Goal: Book appointment/travel/reservation

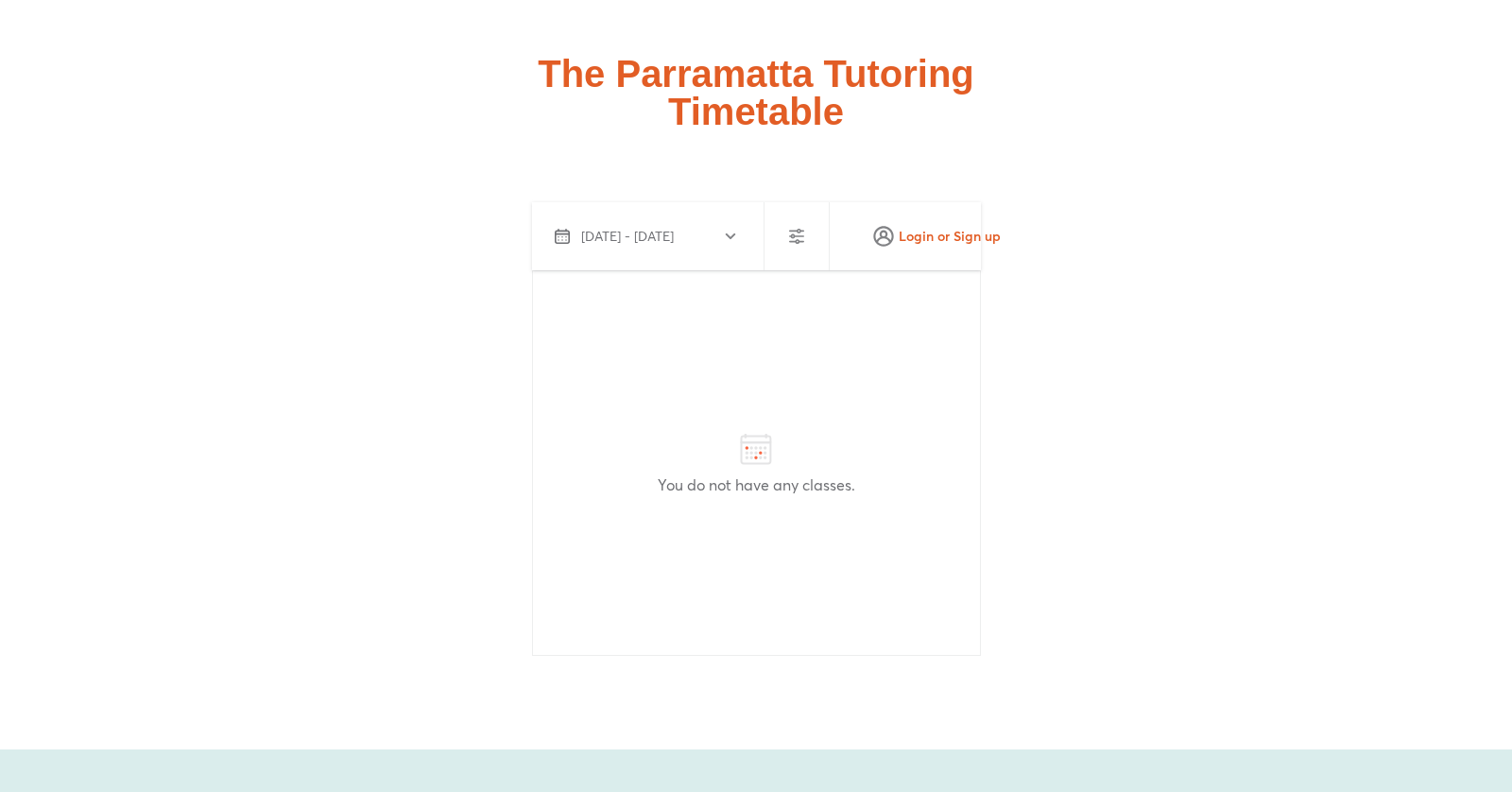
scroll to position [4714, 0]
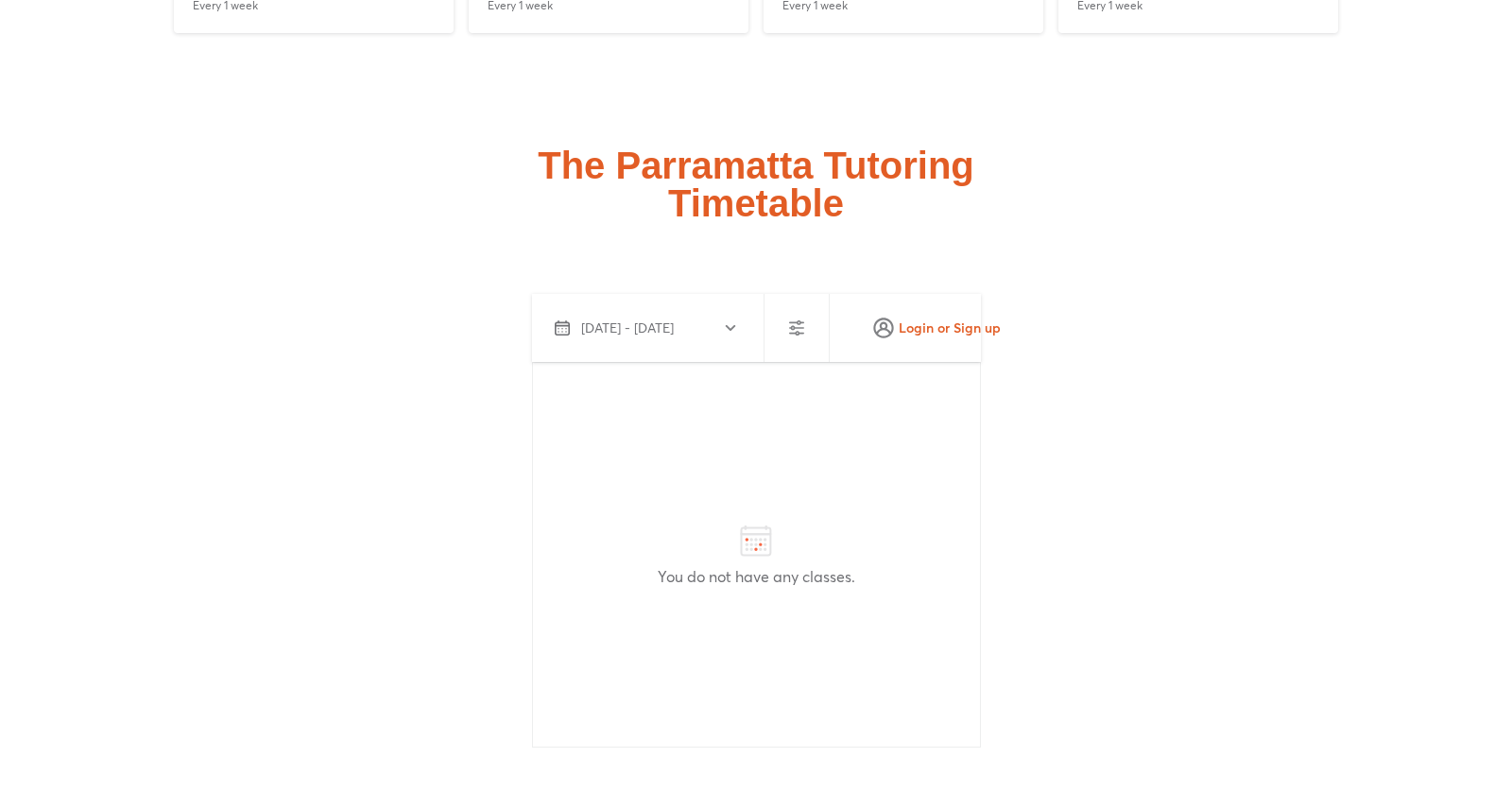
click at [723, 321] on icon "button" at bounding box center [730, 328] width 16 height 16
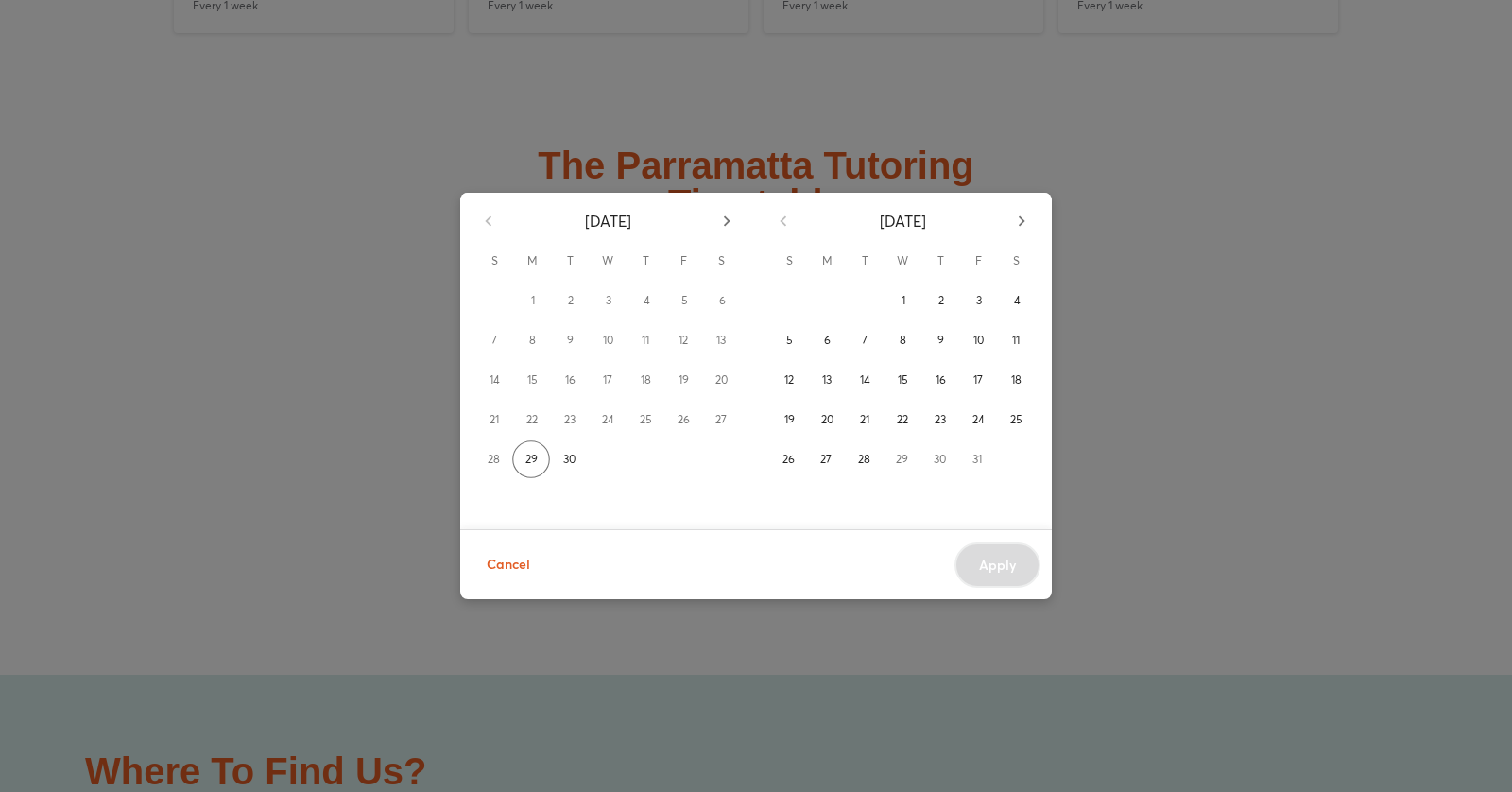
click at [723, 291] on div "6" at bounding box center [721, 300] width 38 height 38
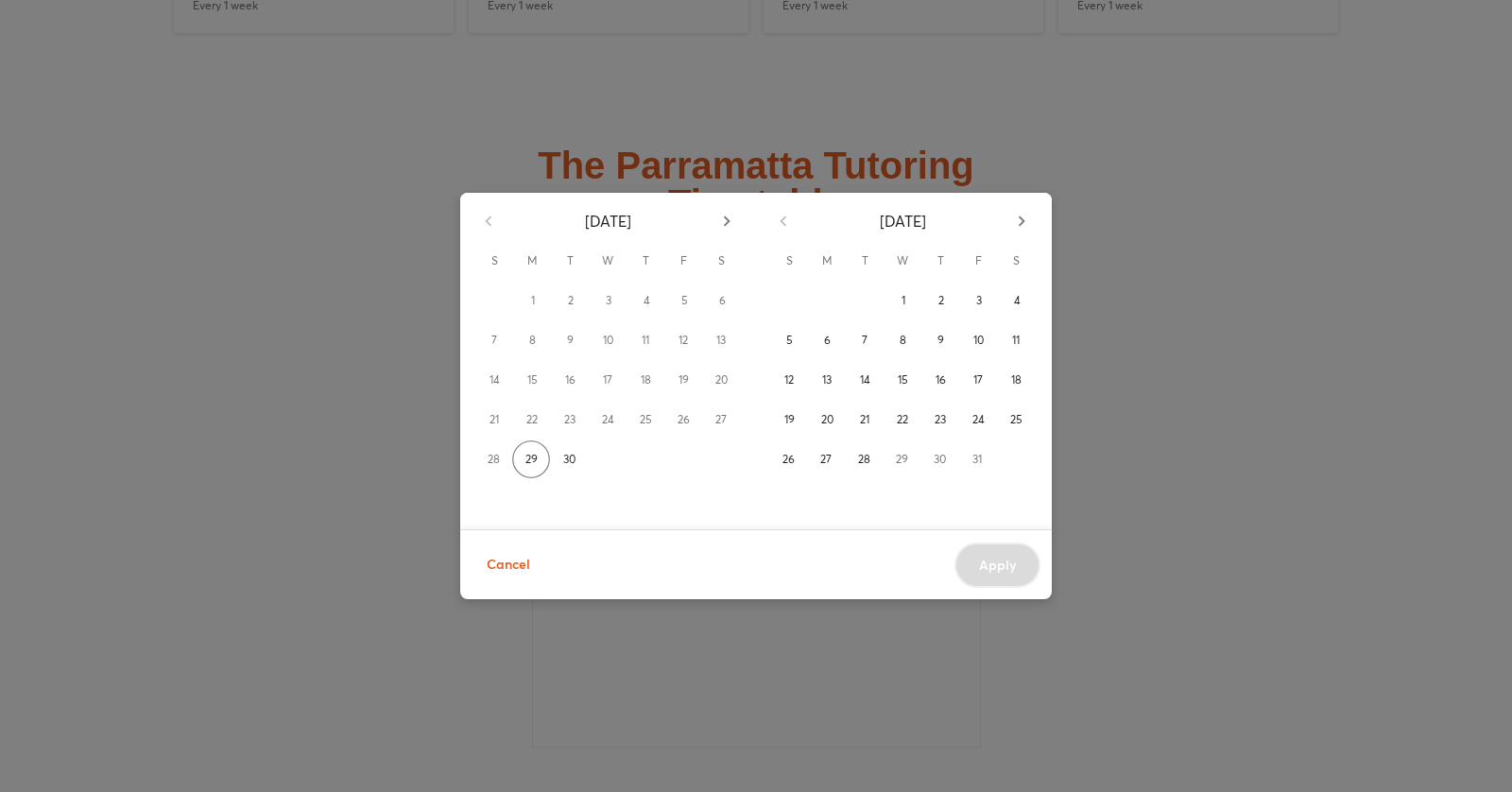
click at [677, 177] on div "September 2025 S M T W T F S 1 2 3 4 5 6 7 8 9 10 11 12 13 14 15 16 17 18 19 20…" at bounding box center [756, 396] width 1512 height 792
click at [487, 210] on div "September 2025" at bounding box center [608, 217] width 295 height 49
click at [489, 567] on span "Cancel" at bounding box center [508, 565] width 44 height 23
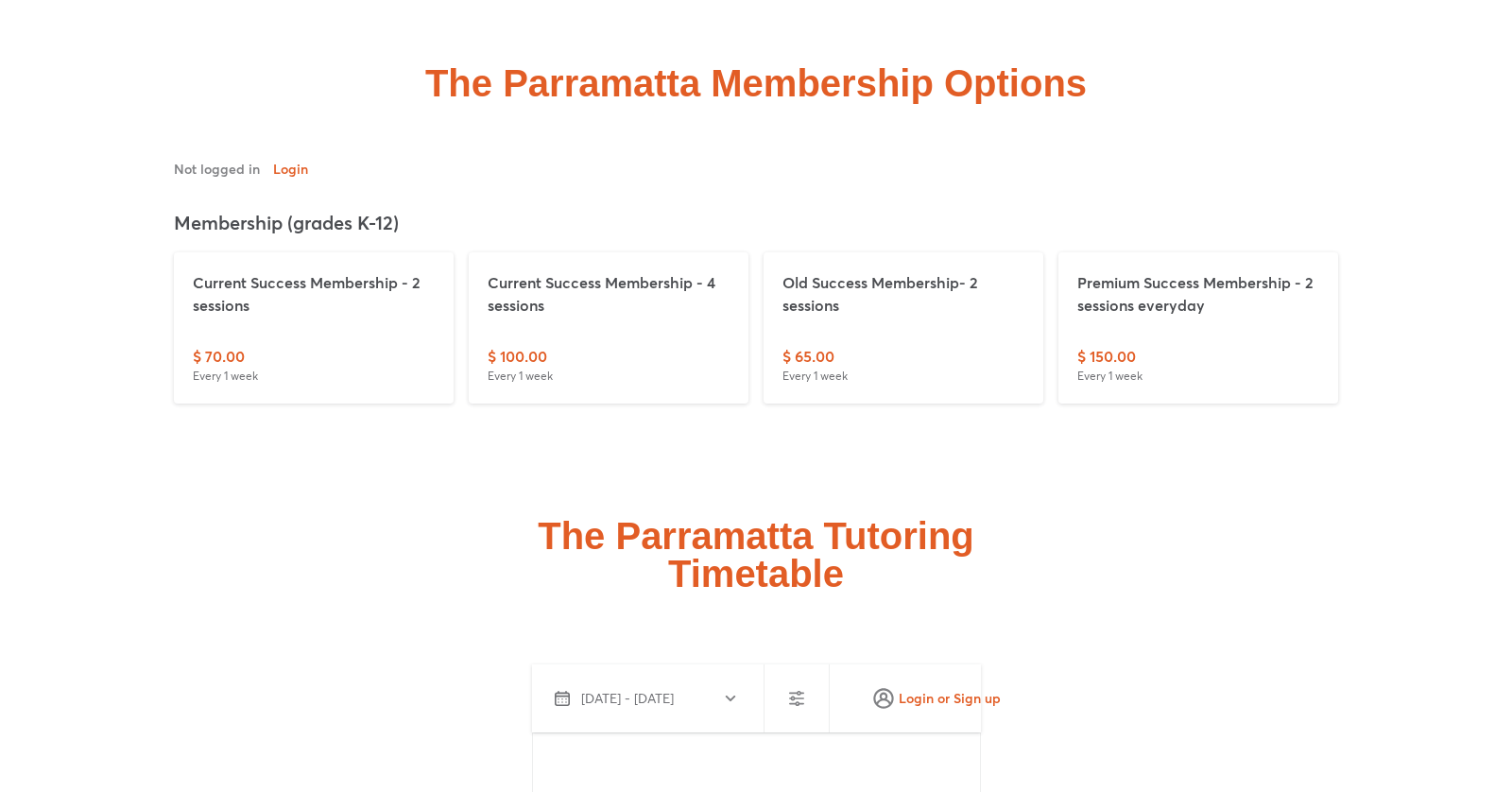
scroll to position [4838, 0]
